Goal: Navigation & Orientation: Find specific page/section

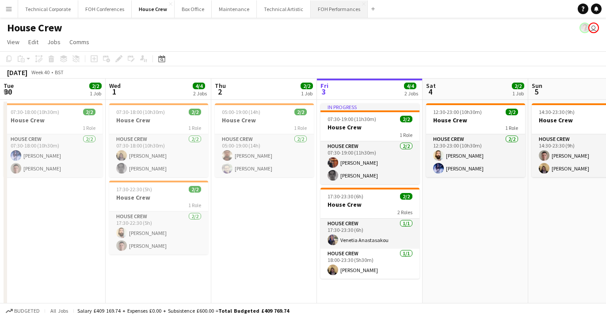
scroll to position [0, 211]
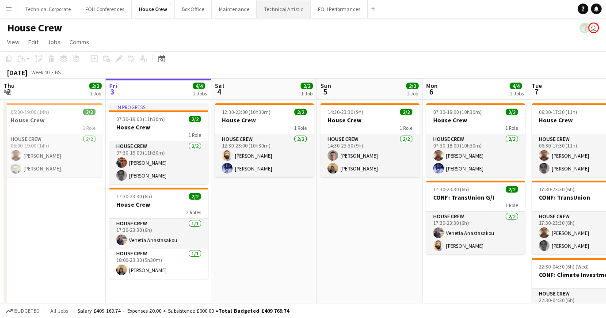
click at [270, 10] on button "Technical Artistic Close" at bounding box center [284, 8] width 54 height 17
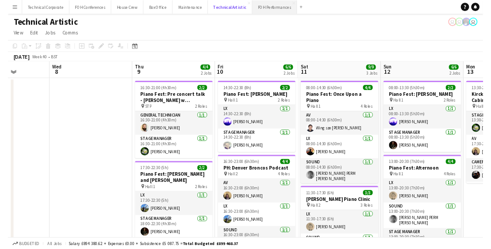
scroll to position [0, 370]
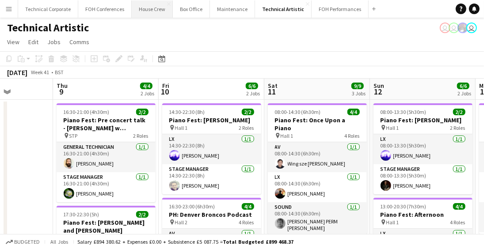
click at [148, 11] on button "House Crew Close" at bounding box center [152, 8] width 41 height 17
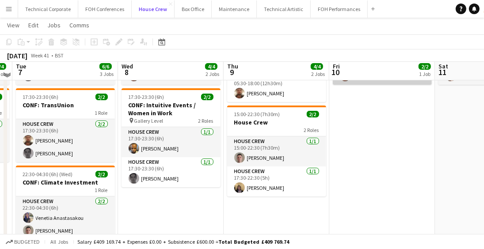
scroll to position [96, 0]
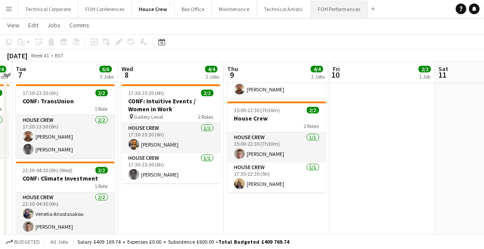
click at [326, 10] on button "FOH Performances Close" at bounding box center [339, 8] width 57 height 17
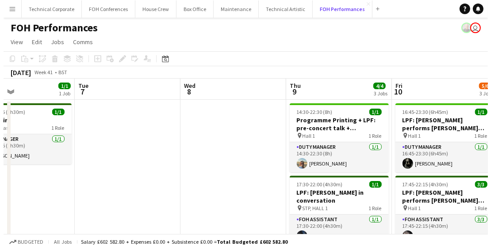
scroll to position [0, 352]
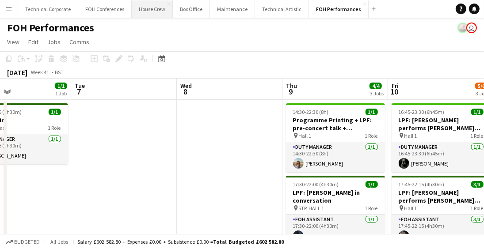
click at [147, 11] on button "House Crew Close" at bounding box center [152, 8] width 41 height 17
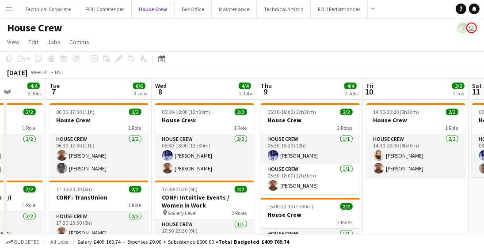
scroll to position [0, 386]
